Goal: Task Accomplishment & Management: Use online tool/utility

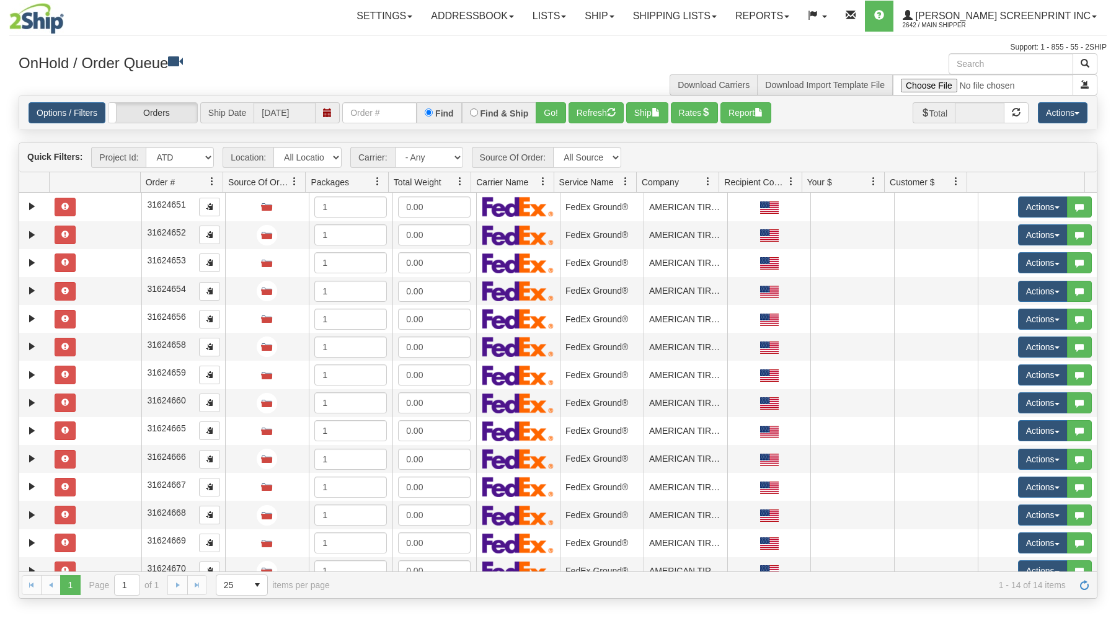
select select "ATD"
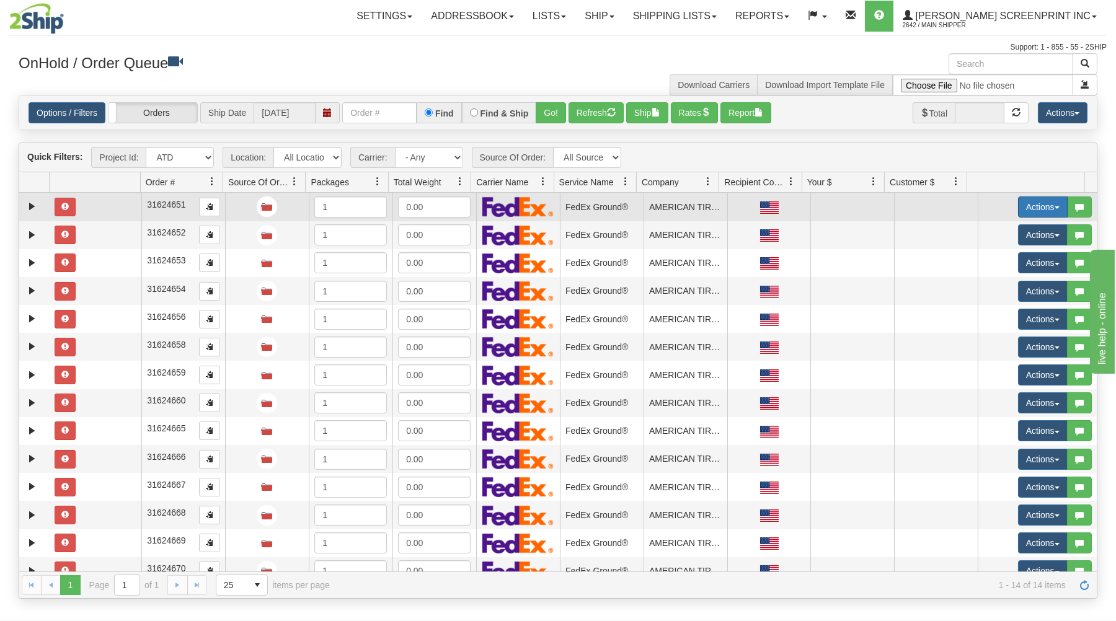
click at [1027, 208] on button "Actions" at bounding box center [1043, 207] width 50 height 21
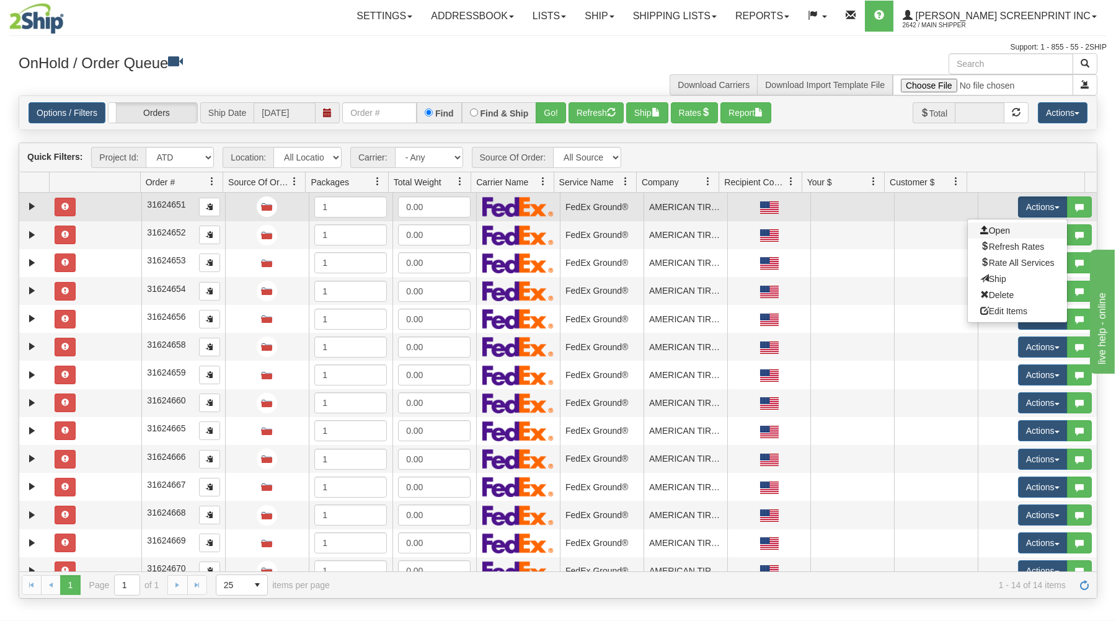
click at [1014, 229] on link "Open" at bounding box center [1017, 231] width 99 height 16
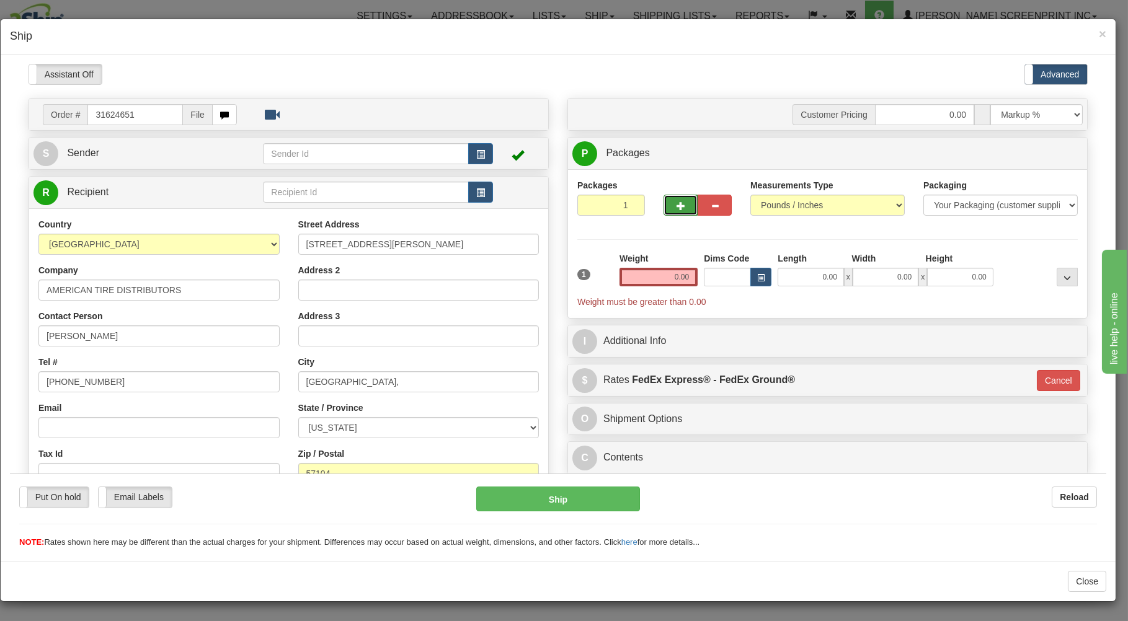
click at [669, 211] on button "button" at bounding box center [681, 204] width 34 height 21
type input "2"
click at [784, 280] on input "0.00" at bounding box center [811, 276] width 66 height 19
type input "26.00"
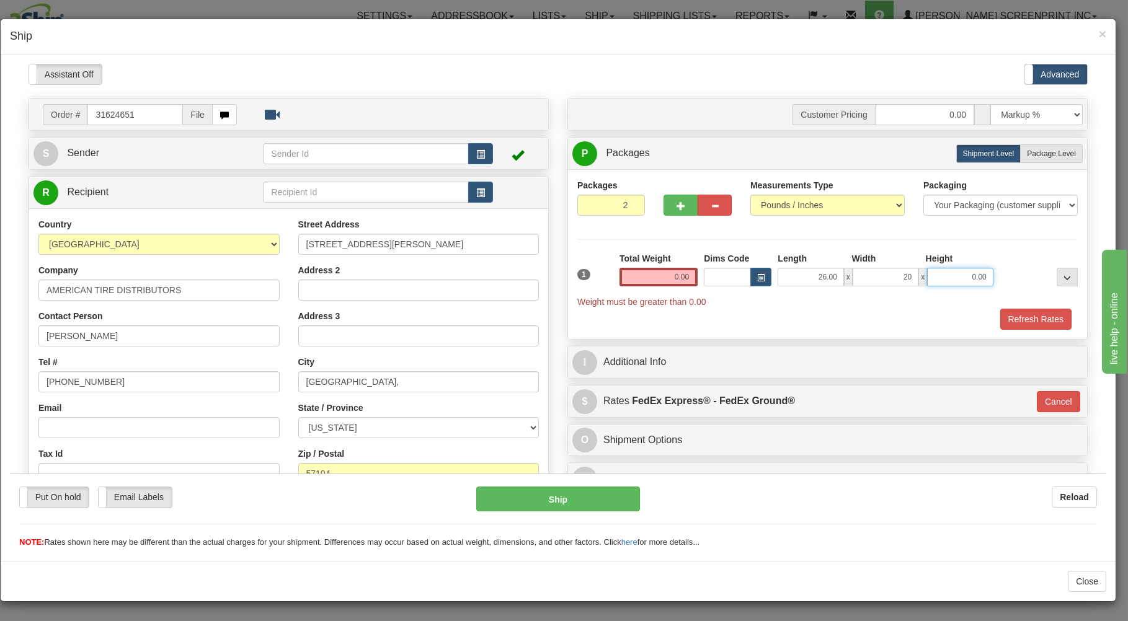
type input "20.00"
type input "11.00"
click at [476, 154] on span "button" at bounding box center [480, 154] width 9 height 8
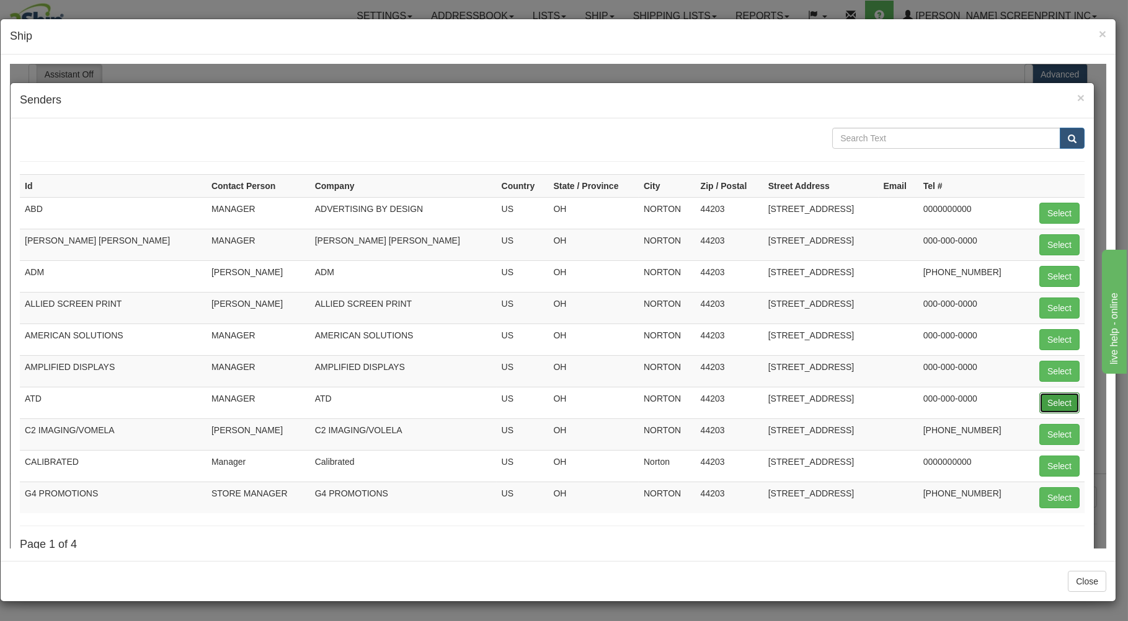
click at [1054, 399] on button "Select" at bounding box center [1059, 402] width 40 height 21
type input "ATD"
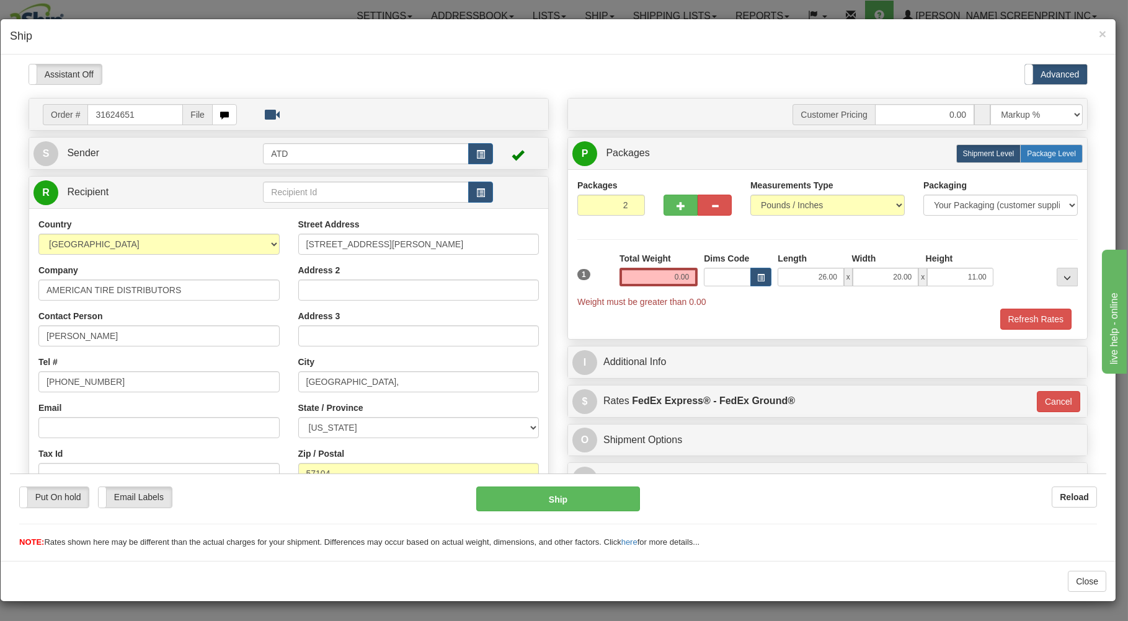
click at [1033, 146] on label "Package Level Pack.." at bounding box center [1051, 153] width 63 height 19
radio input "true"
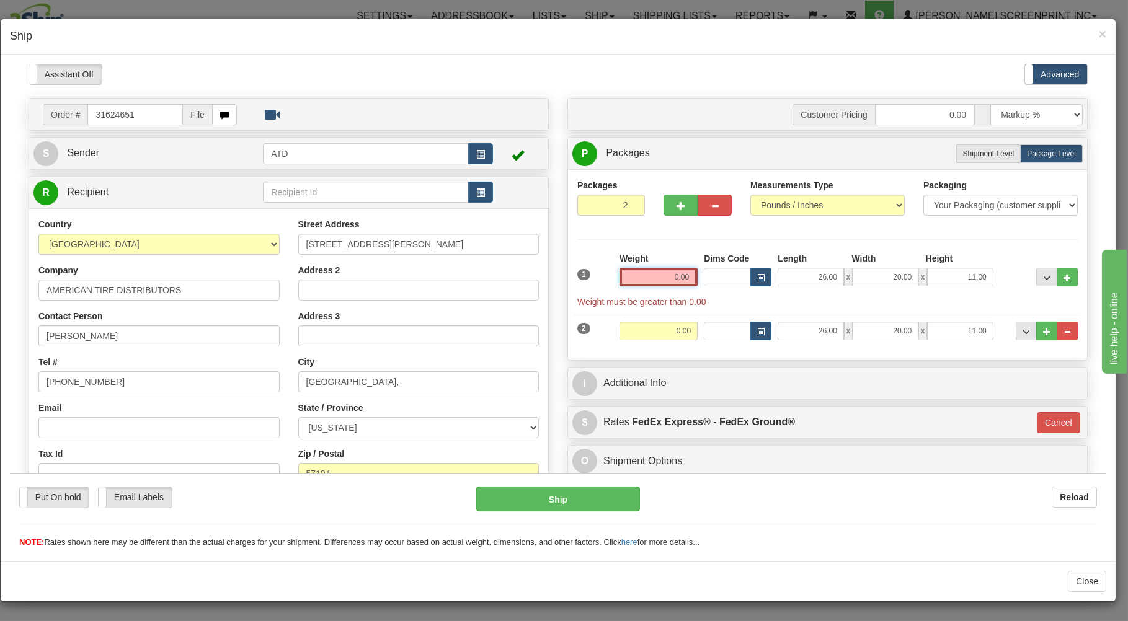
click at [654, 283] on input "0.00" at bounding box center [659, 276] width 78 height 19
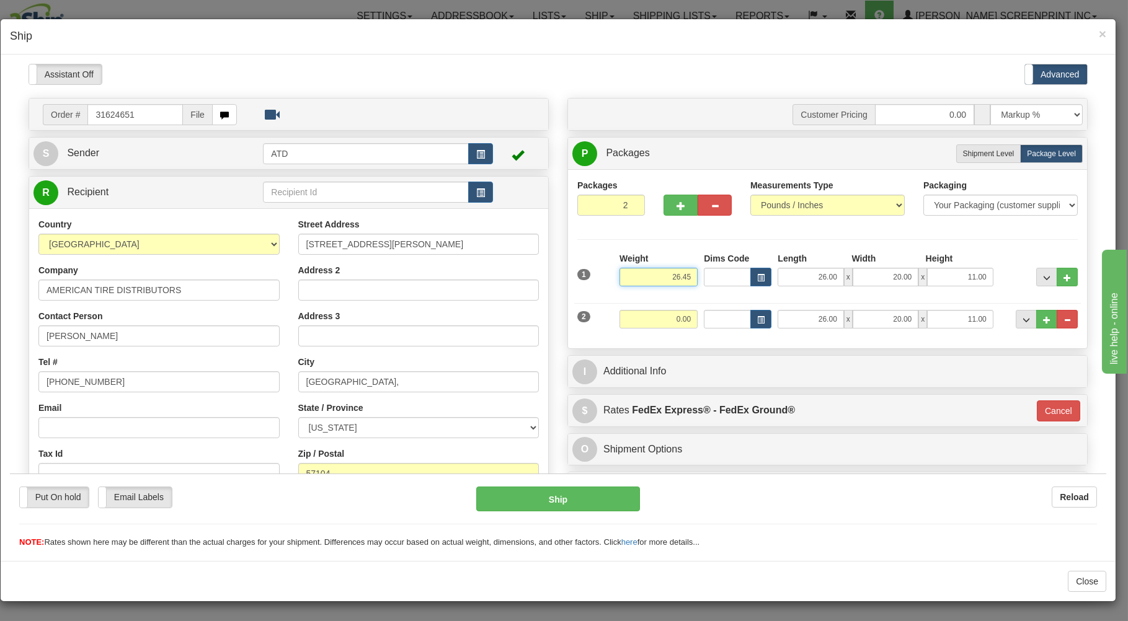
type input "26.45"
click at [652, 318] on input "0.00" at bounding box center [659, 318] width 78 height 19
type input "31"
type input "92"
type input "31.00"
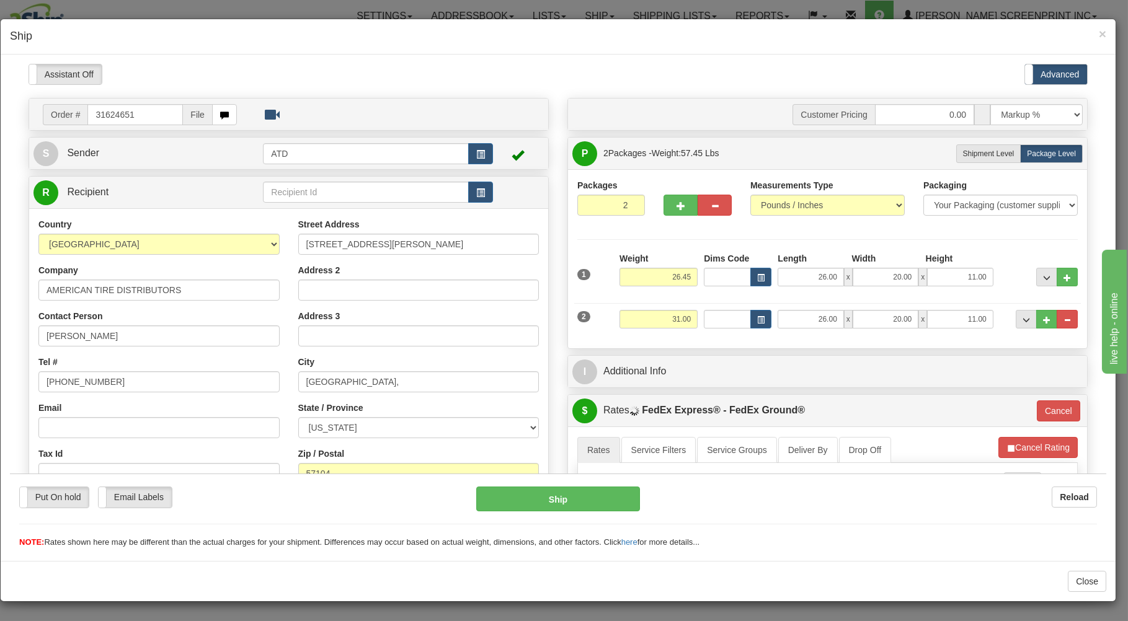
click at [730, 344] on div "Packages 2 2 Measurements Type" at bounding box center [827, 258] width 519 height 179
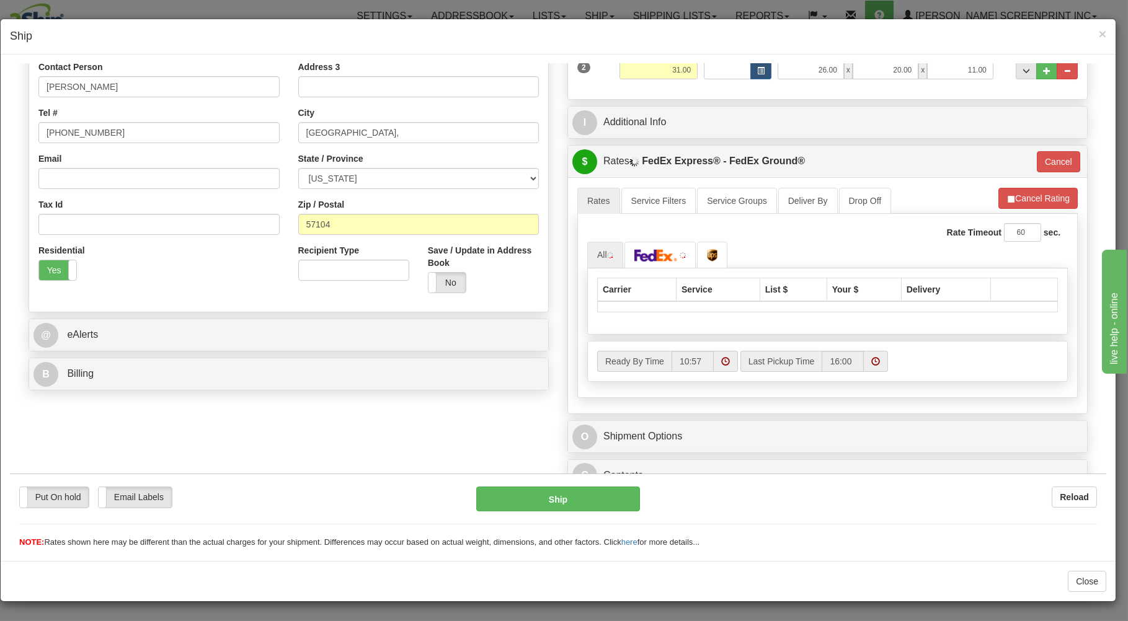
scroll to position [265, 0]
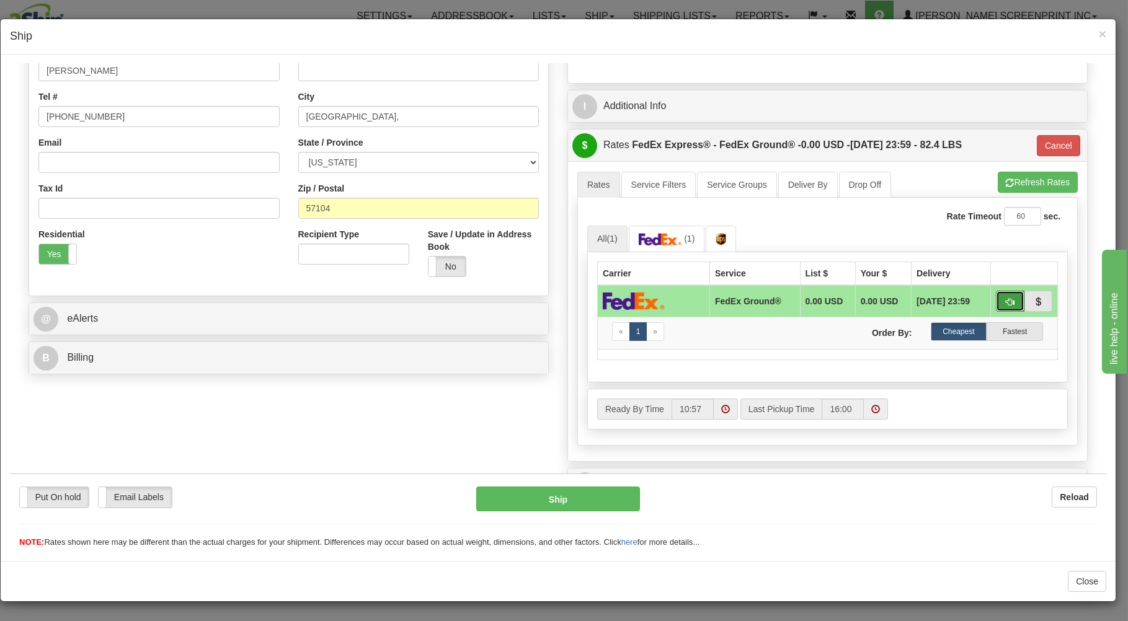
click at [1006, 298] on button "button" at bounding box center [1010, 300] width 29 height 21
click at [531, 499] on button "Ship" at bounding box center [558, 498] width 164 height 25
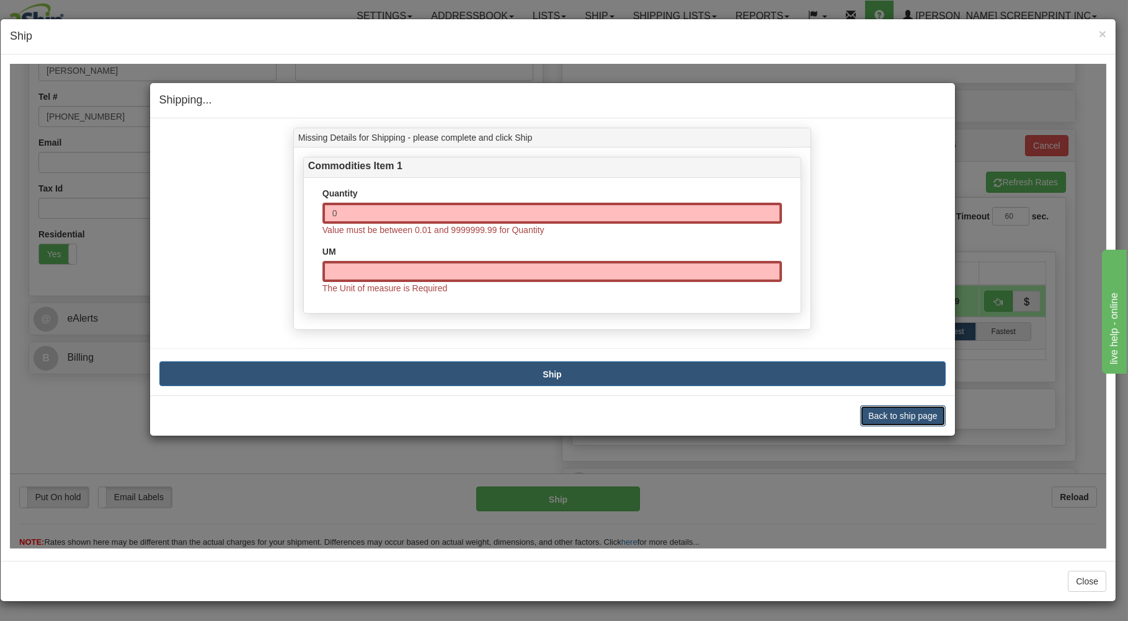
click at [886, 407] on button "Back to ship page" at bounding box center [902, 415] width 85 height 21
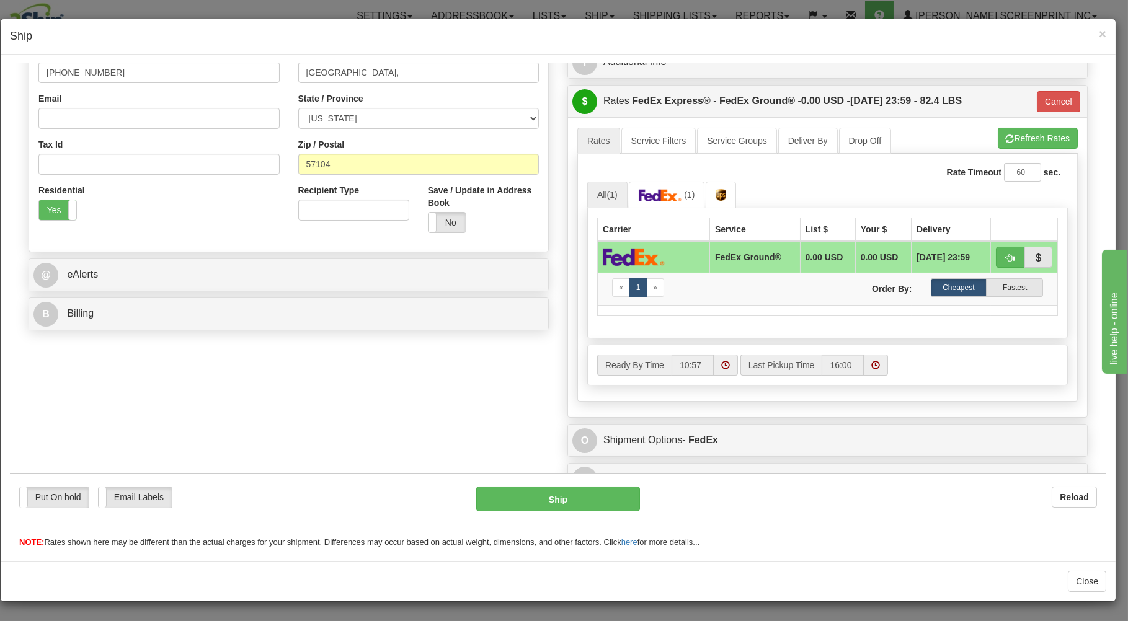
scroll to position [330, 0]
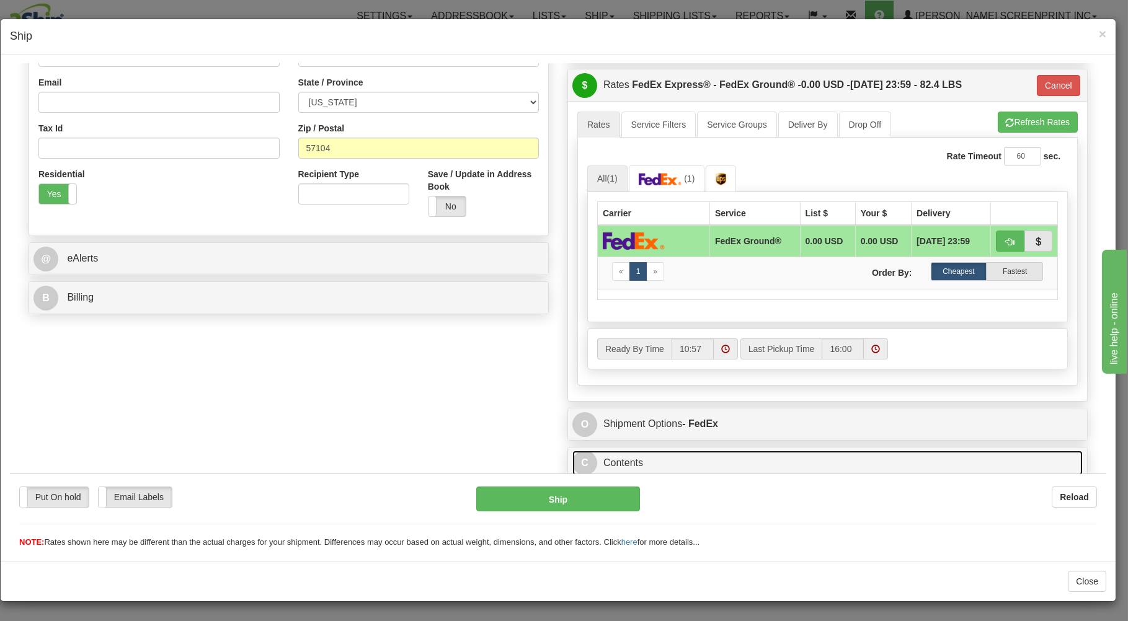
click at [724, 456] on link "C Contents" at bounding box center [827, 462] width 510 height 25
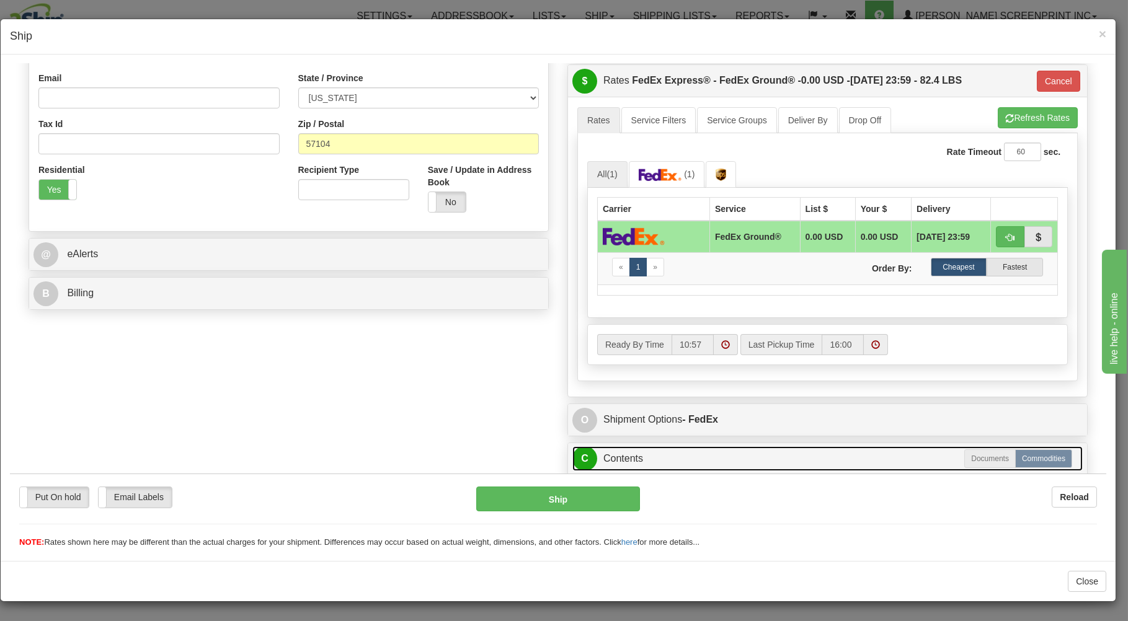
scroll to position [469, 0]
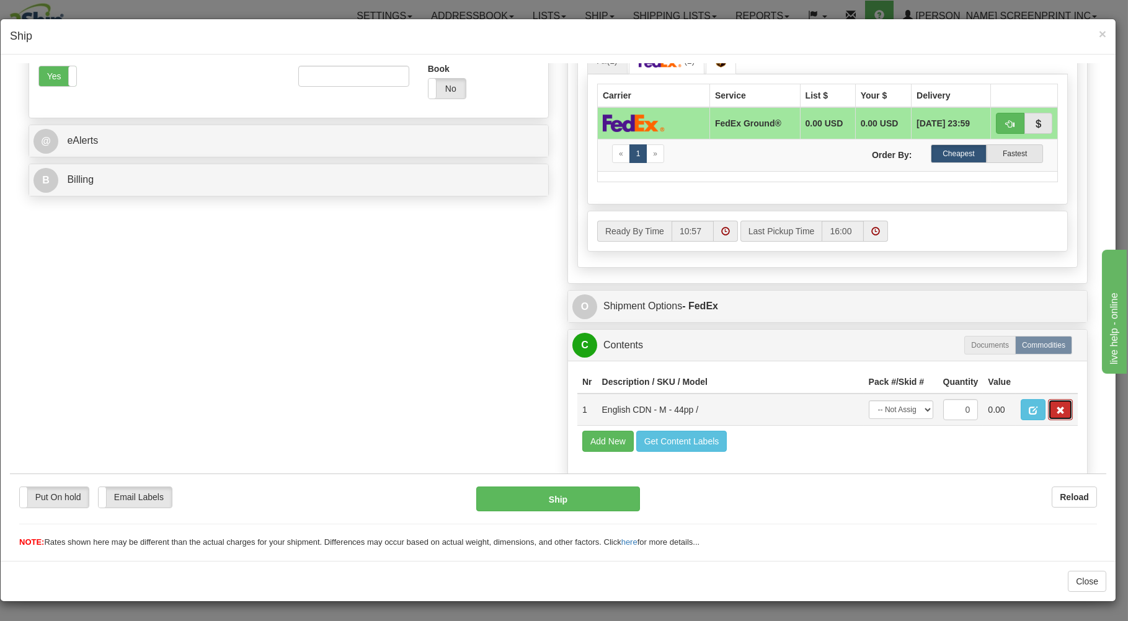
click at [1048, 402] on button "button" at bounding box center [1060, 409] width 25 height 21
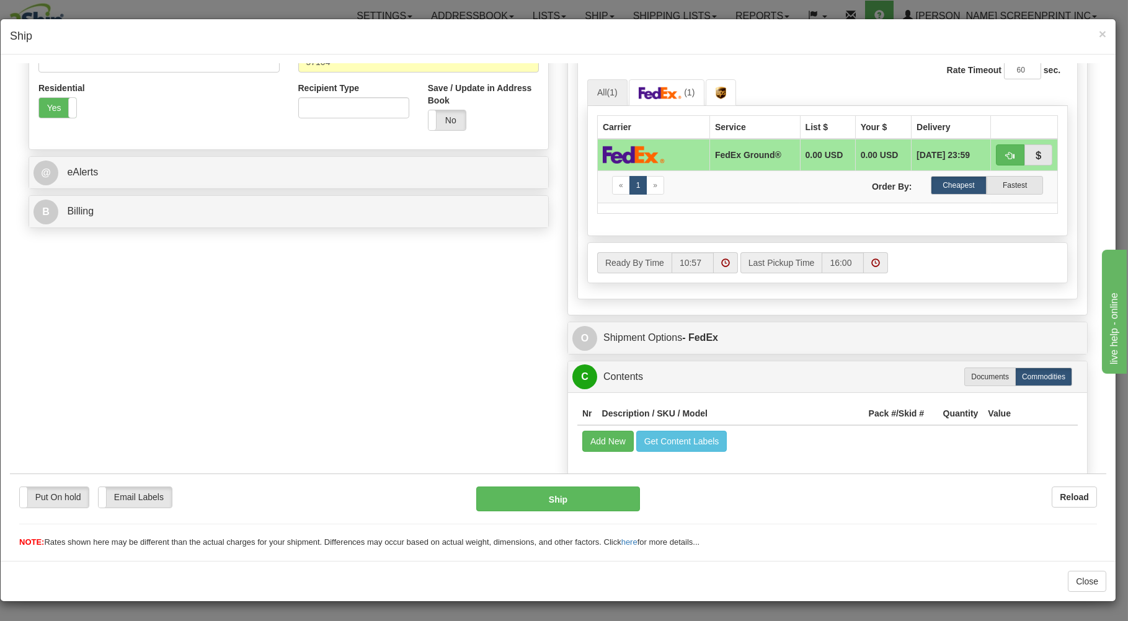
scroll to position [416, 0]
click at [599, 494] on button "Ship" at bounding box center [558, 498] width 164 height 25
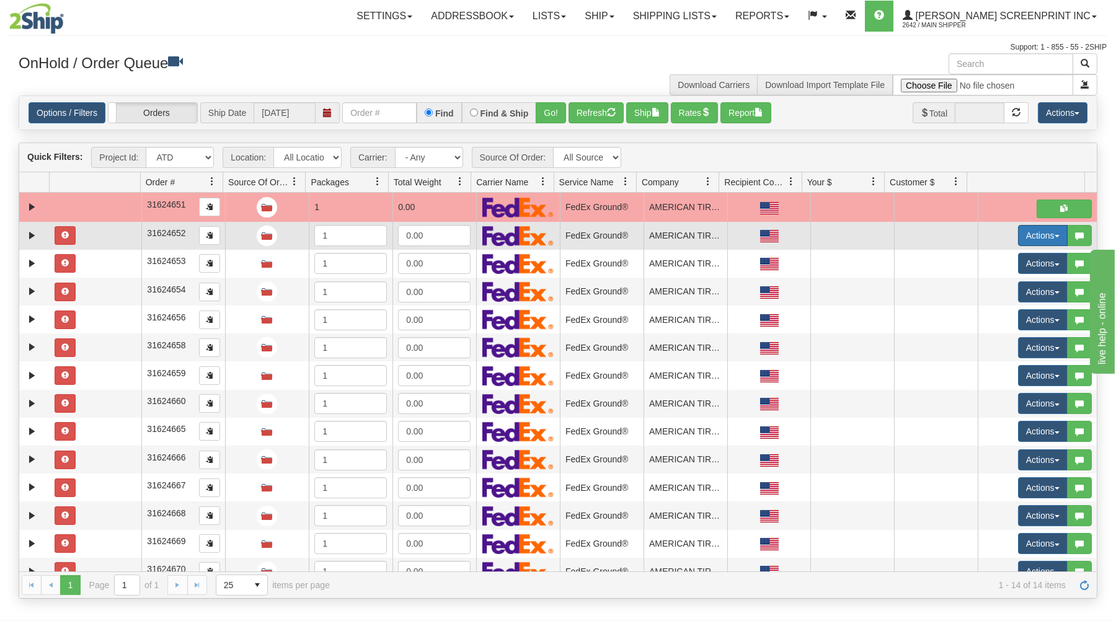
click at [1033, 234] on button "Actions" at bounding box center [1043, 235] width 50 height 21
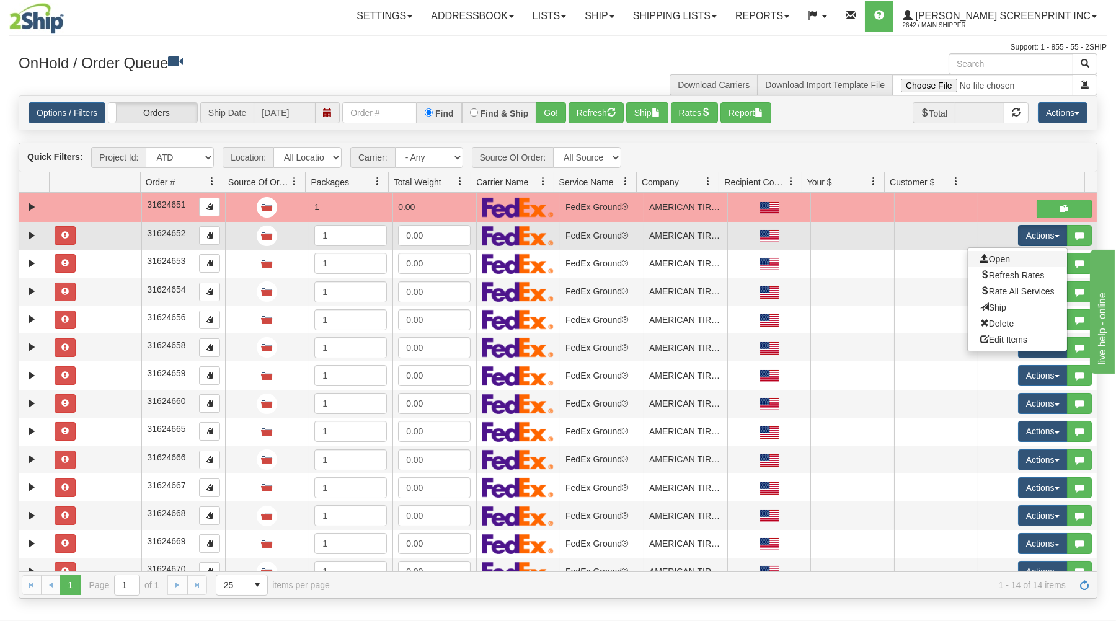
click at [1003, 257] on link "Open" at bounding box center [1017, 259] width 99 height 16
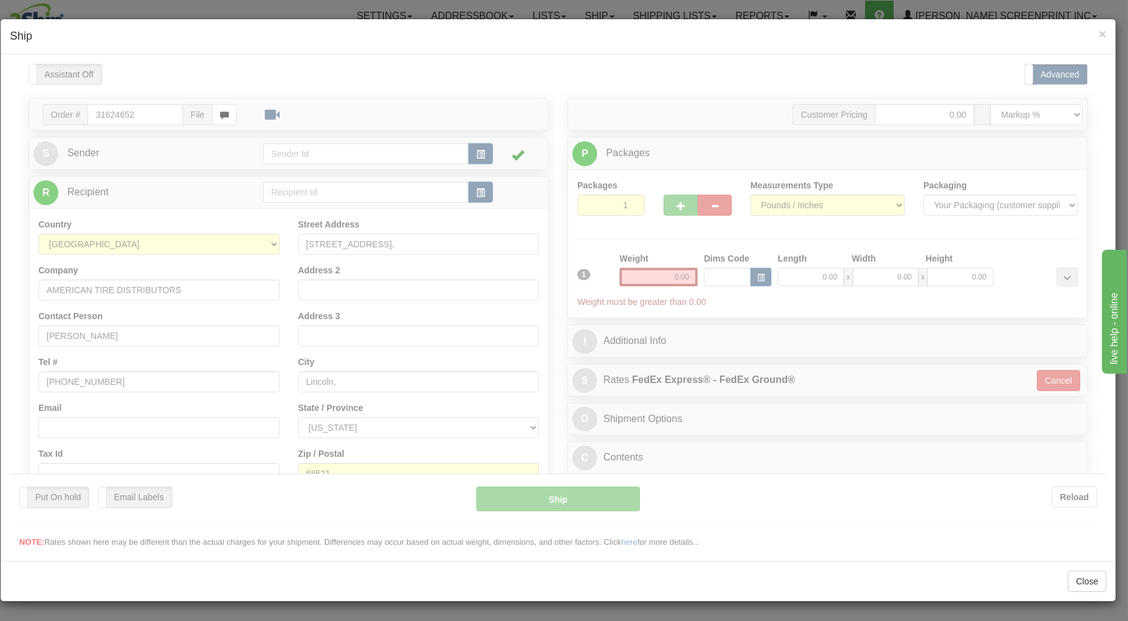
scroll to position [0, 0]
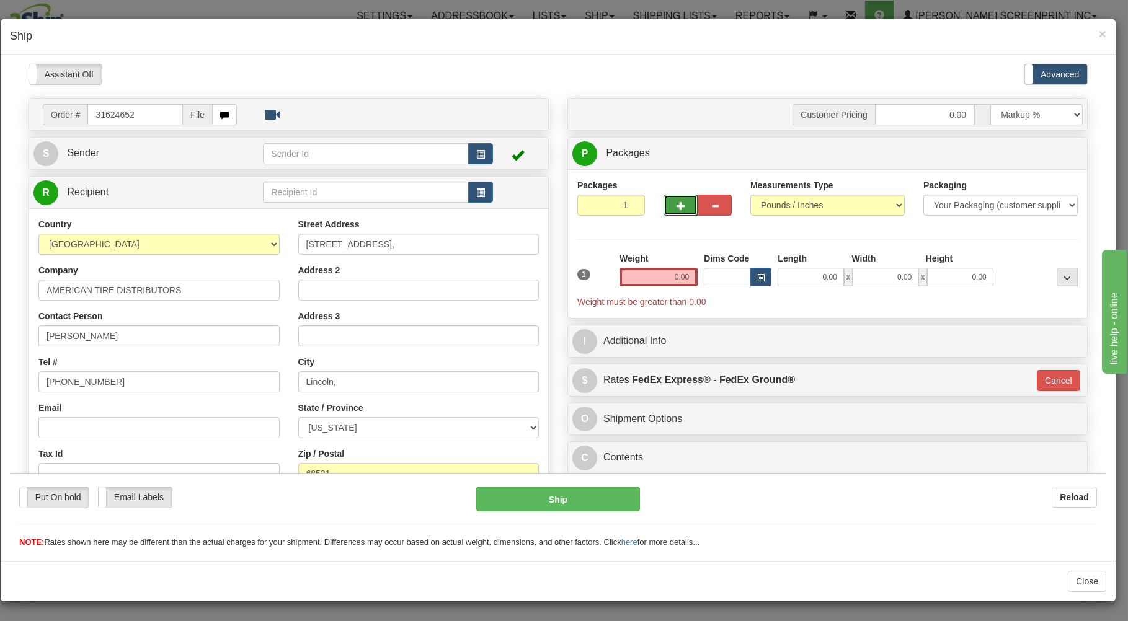
drag, startPoint x: 675, startPoint y: 203, endPoint x: 620, endPoint y: 195, distance: 55.7
click at [667, 201] on button "button" at bounding box center [681, 204] width 34 height 21
type input "2"
click at [481, 151] on button "button" at bounding box center [480, 153] width 25 height 21
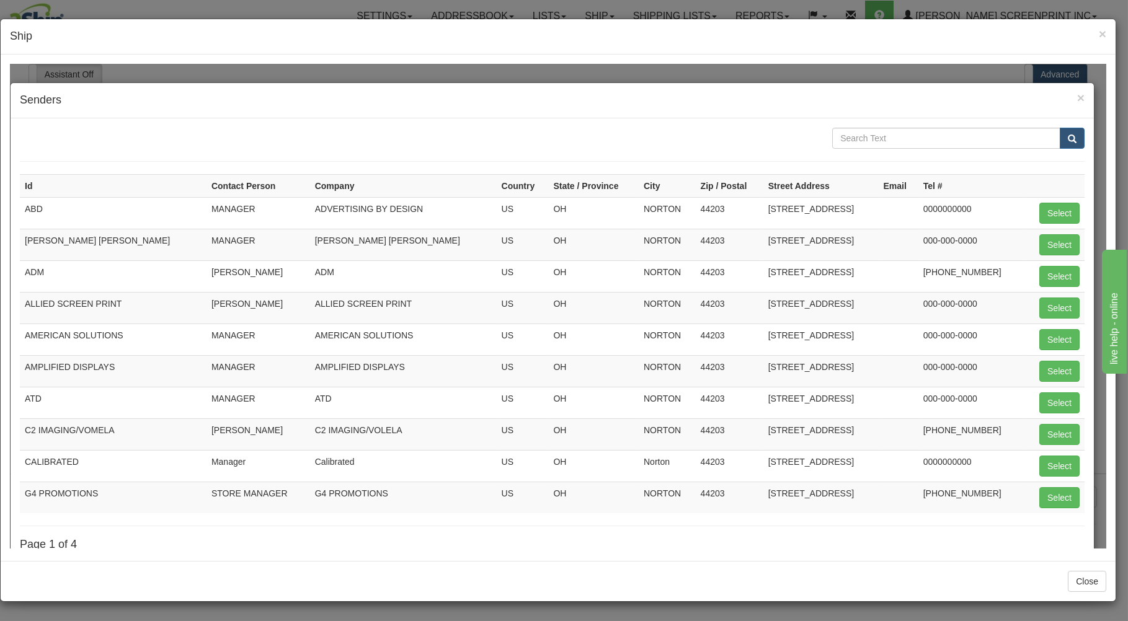
drag, startPoint x: 665, startPoint y: 407, endPoint x: 917, endPoint y: 410, distance: 251.8
click at [876, 411] on tr "ATD MANAGER ATD [GEOGRAPHIC_DATA] [GEOGRAPHIC_DATA] NORTON 44203 [STREET_ADDRES…" at bounding box center [552, 402] width 1065 height 32
click at [1047, 396] on button "Select" at bounding box center [1059, 402] width 40 height 21
type input "ATD"
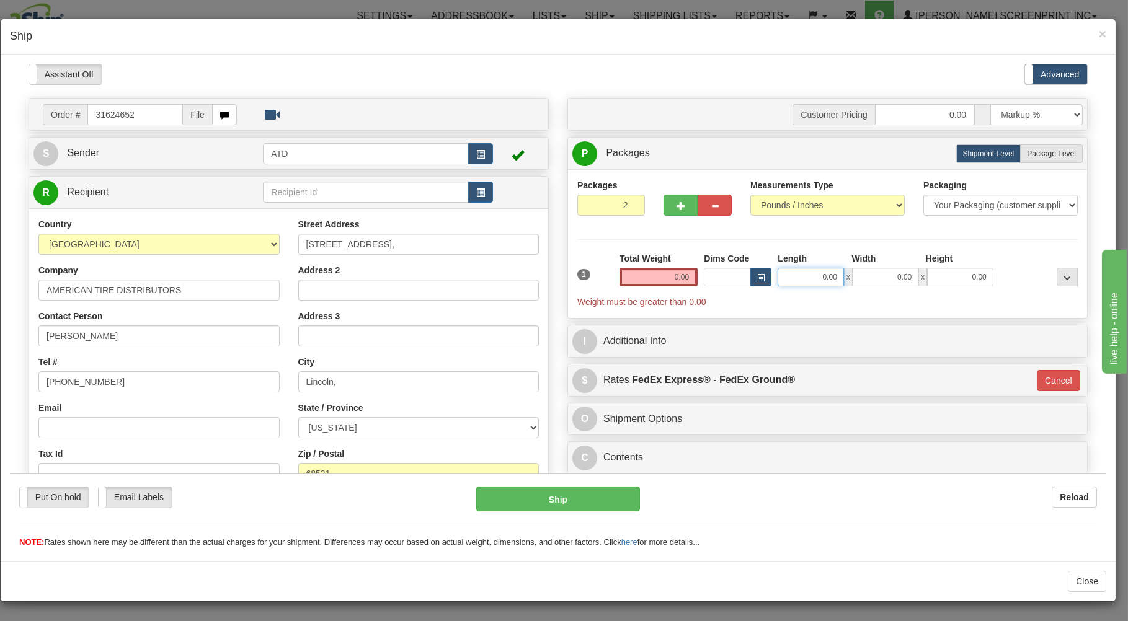
click at [806, 283] on input "0.00" at bounding box center [811, 276] width 66 height 19
type input "26.00"
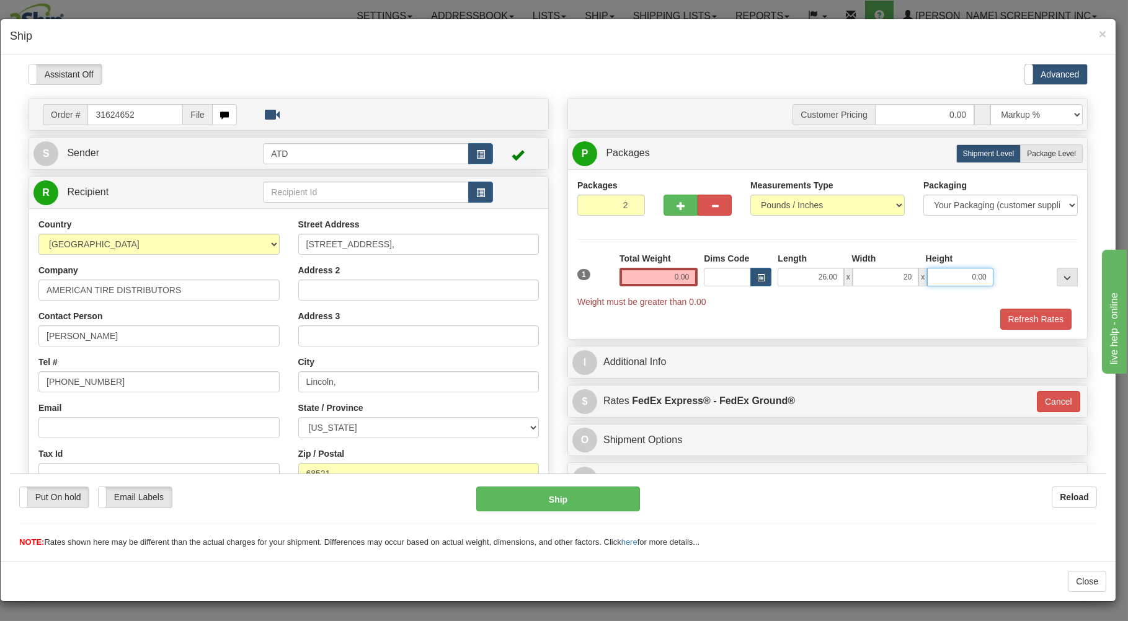
type input "20.00"
type input "11.00"
click at [1040, 157] on span "Package Level" at bounding box center [1051, 153] width 49 height 9
radio input "true"
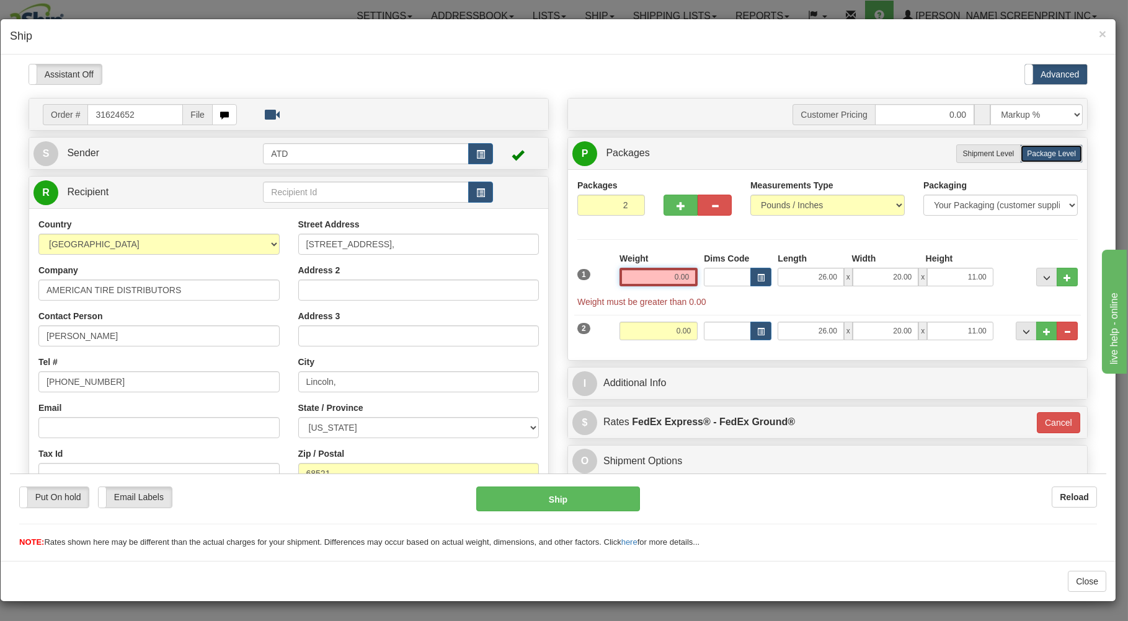
click at [641, 277] on input "0.00" at bounding box center [659, 276] width 78 height 19
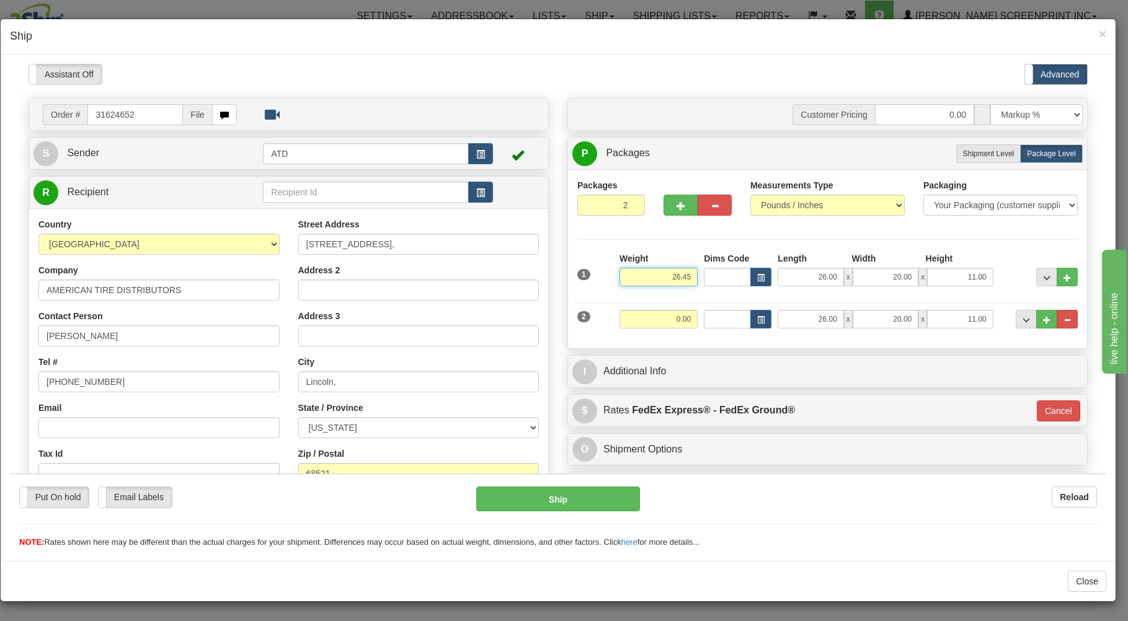
type input "26.45"
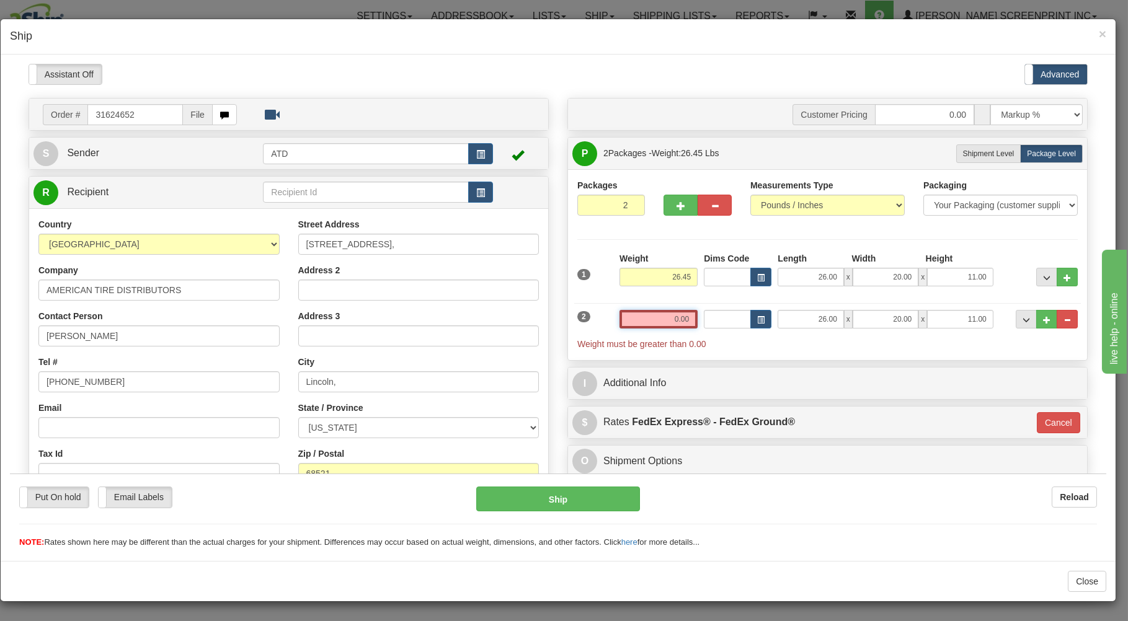
click at [654, 325] on input "0.00" at bounding box center [659, 318] width 78 height 19
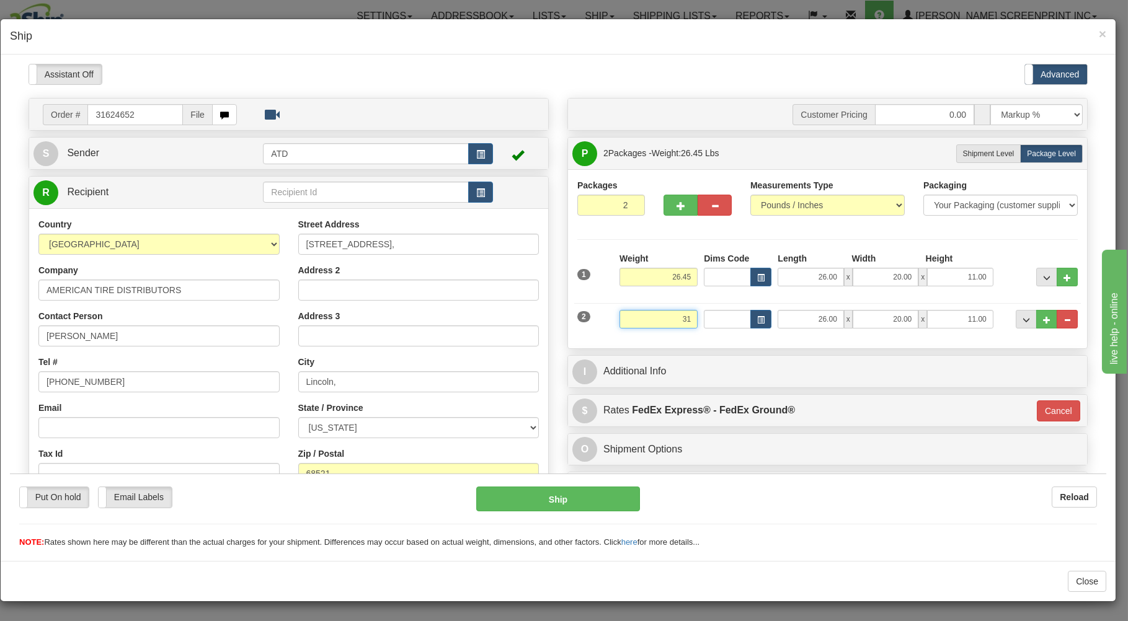
type input "31"
type input "92"
type input "31.00"
click at [667, 342] on div "Packages 2 2 Measurements Type" at bounding box center [827, 258] width 519 height 179
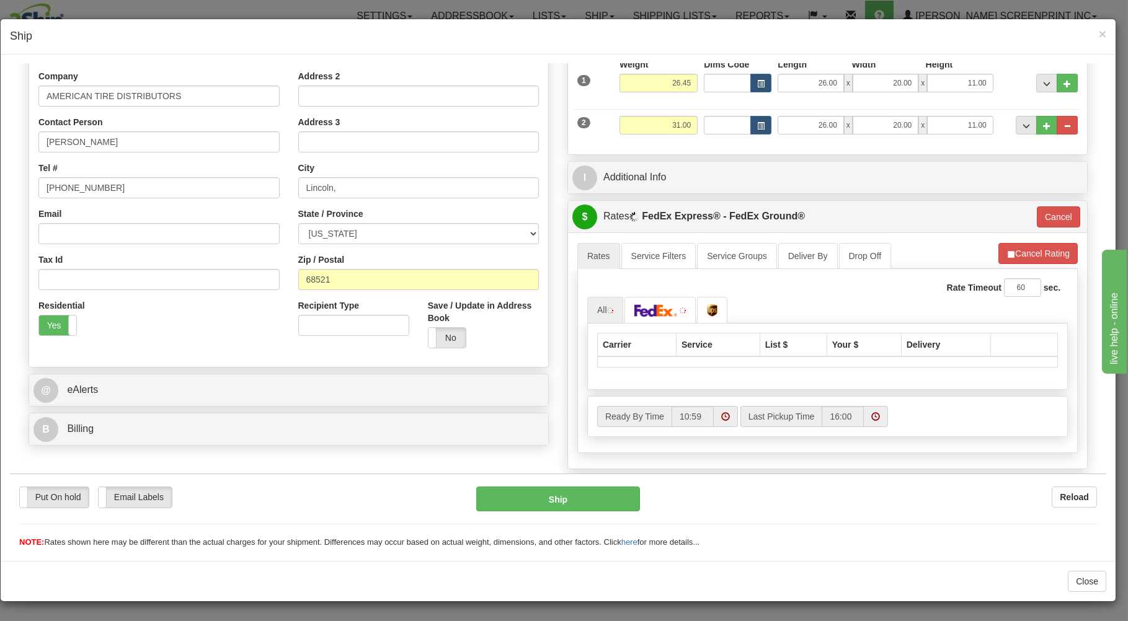
scroll to position [265, 0]
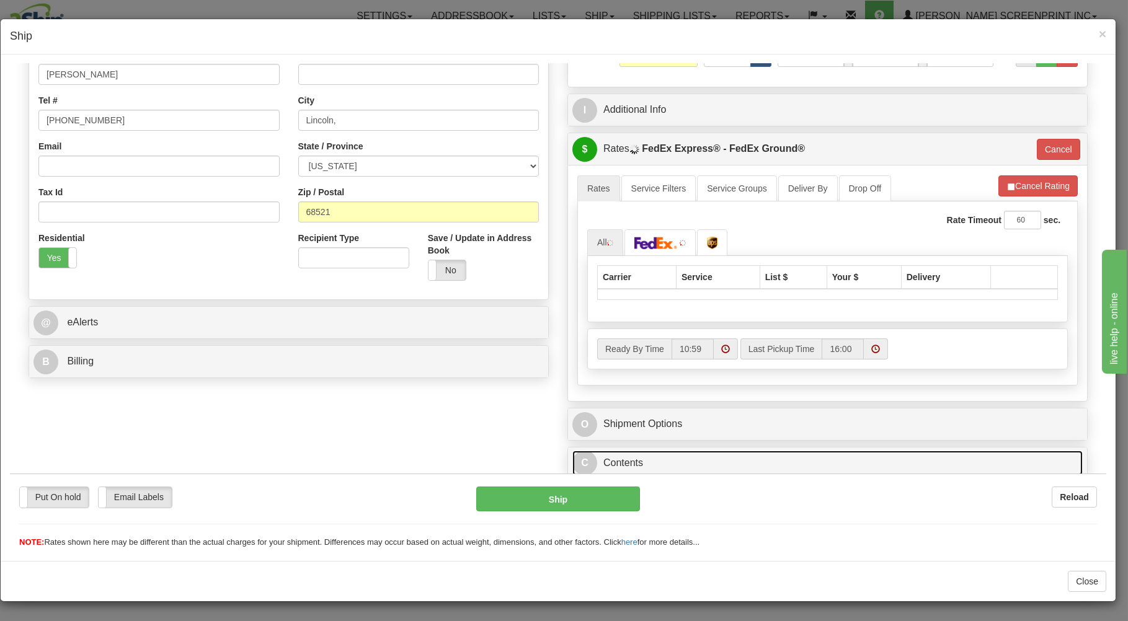
click at [703, 456] on link "C Contents" at bounding box center [827, 462] width 510 height 25
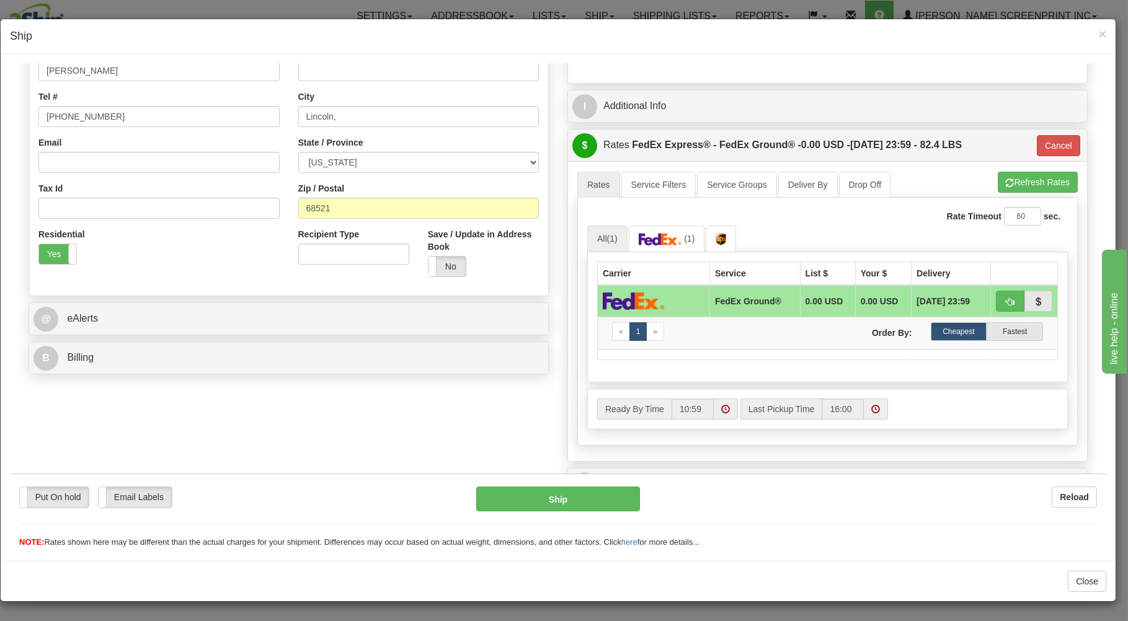
scroll to position [469, 0]
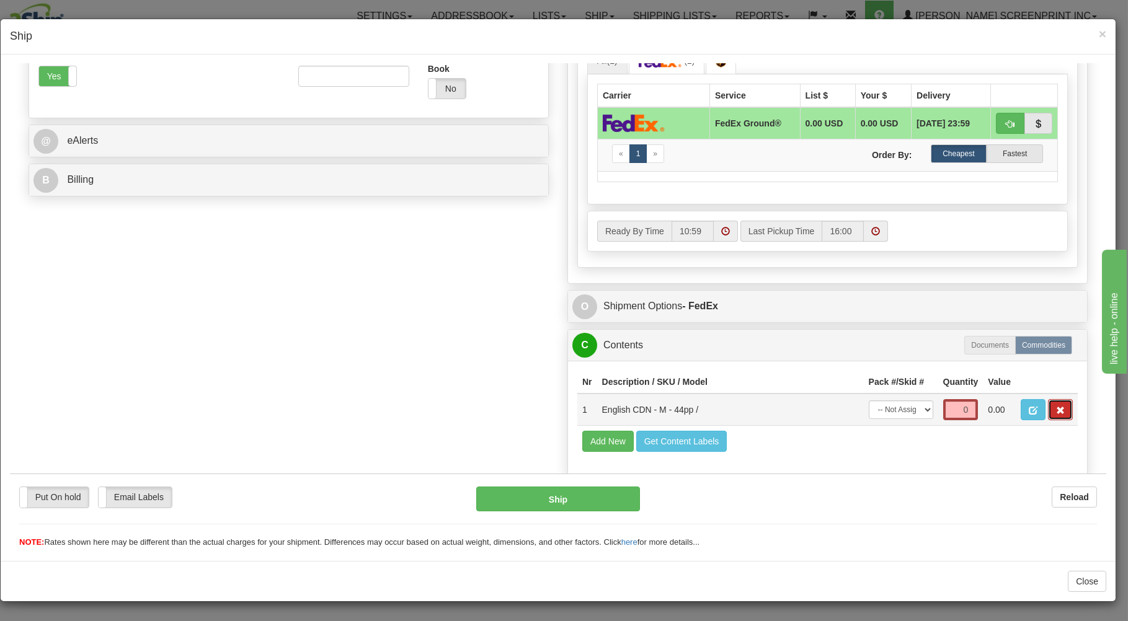
click at [1056, 409] on span "button" at bounding box center [1060, 410] width 9 height 8
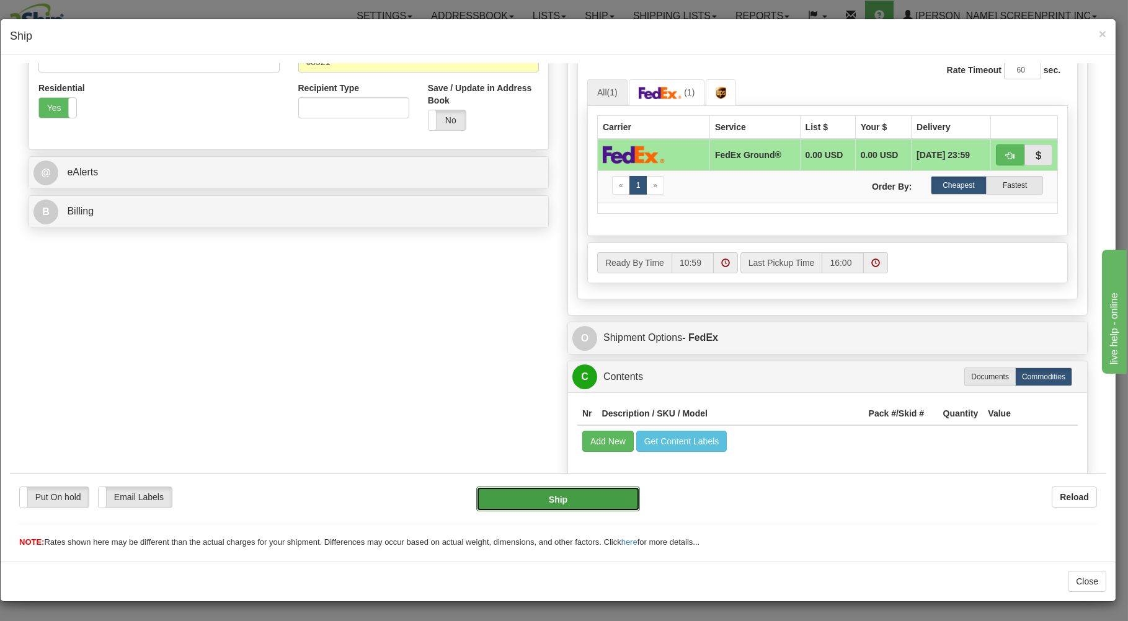
click at [540, 501] on button "Ship" at bounding box center [558, 498] width 164 height 25
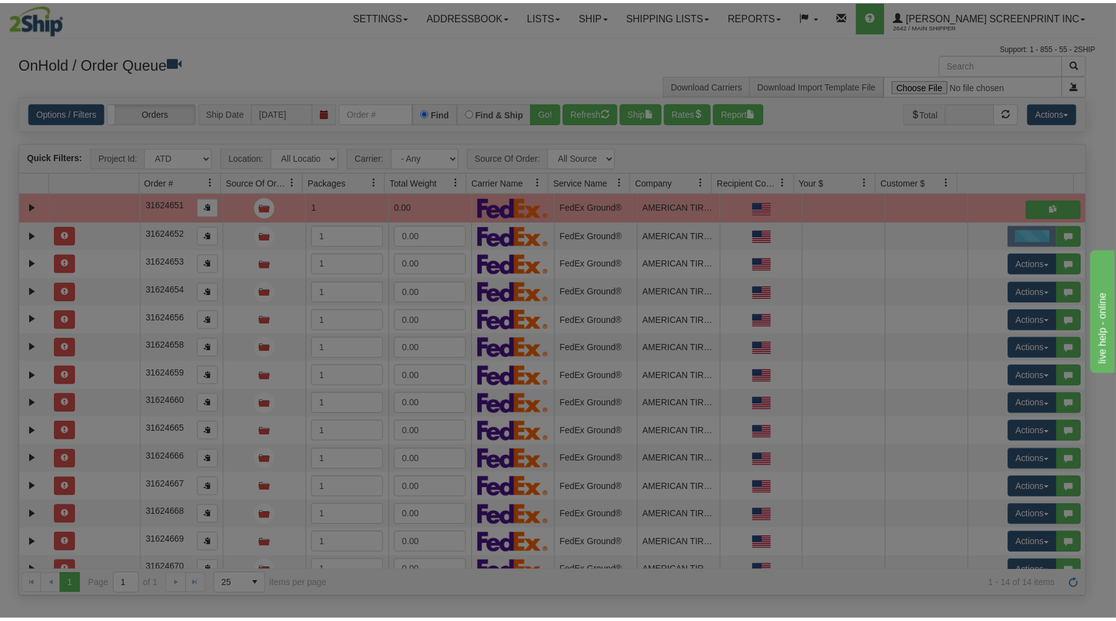
scroll to position [0, 0]
